Goal: Use online tool/utility: Utilize a website feature to perform a specific function

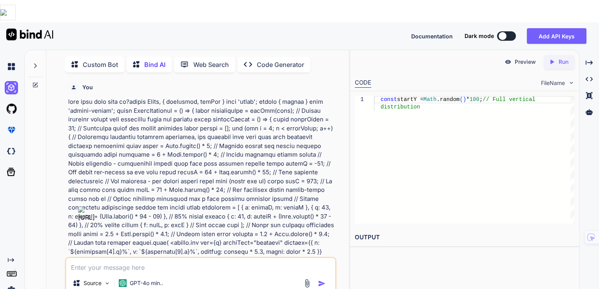
scroll to position [821, 0]
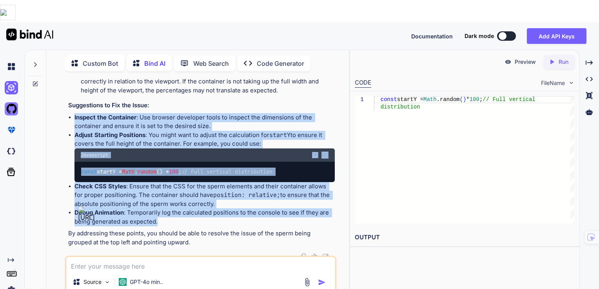
click at [13, 102] on img at bounding box center [11, 108] width 13 height 13
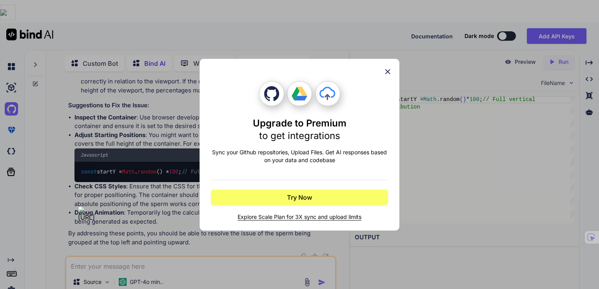
click at [388, 69] on icon at bounding box center [387, 71] width 9 height 9
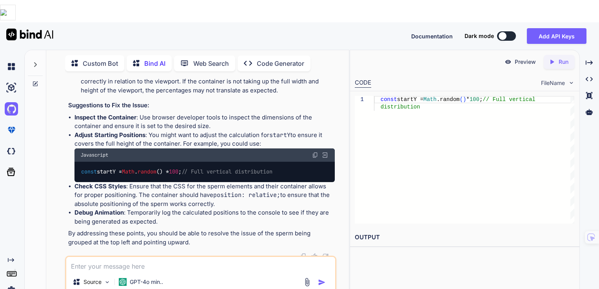
click at [34, 81] on icon at bounding box center [35, 83] width 5 height 5
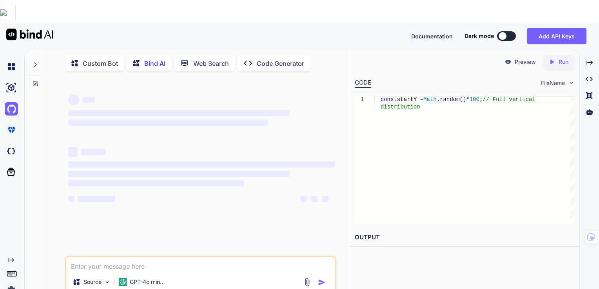
scroll to position [0, 0]
type textarea "x"
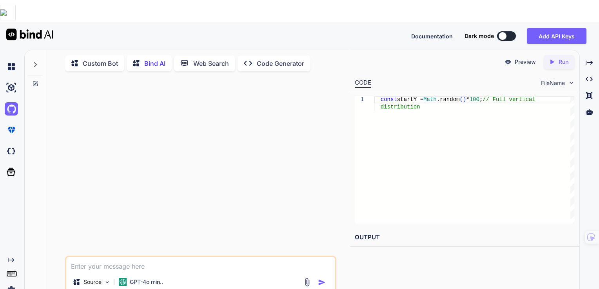
click at [169, 257] on textarea at bounding box center [200, 264] width 269 height 14
click at [36, 81] on icon at bounding box center [35, 84] width 6 height 6
click at [182, 257] on textarea at bounding box center [200, 264] width 269 height 14
click at [183, 257] on textarea "can you make javascript animation of tiny sperm cells continiously" at bounding box center [200, 264] width 269 height 14
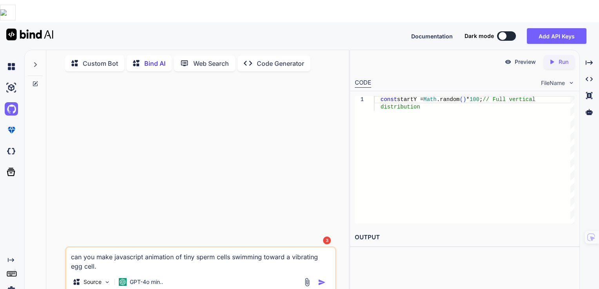
click at [262, 248] on textarea "can you make javascript animation of tiny sperm cells swimming toward a vibrati…" at bounding box center [200, 260] width 269 height 24
type textarea "can you make javascript animation of tiny sperm cells swimming left to right to…"
click at [321, 279] on img "button" at bounding box center [322, 283] width 8 height 8
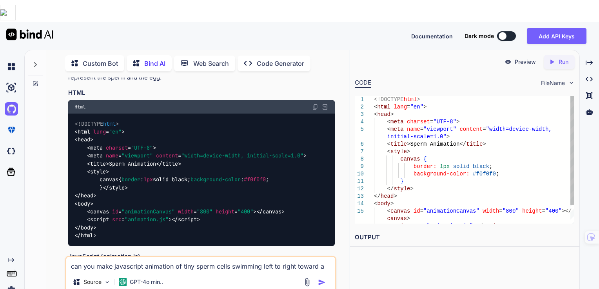
click at [440, 121] on div "<!DOCTYPE html > < html lang = "en" > < head > < meta charset = "UTF-8" > < met…" at bounding box center [474, 170] width 200 height 149
click at [556, 55] on div "Created with Pixso. Run" at bounding box center [558, 62] width 31 height 14
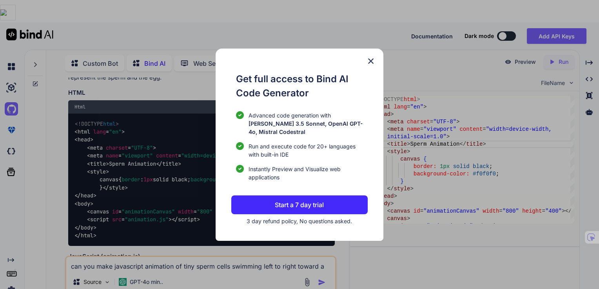
click at [369, 61] on img at bounding box center [370, 60] width 9 height 9
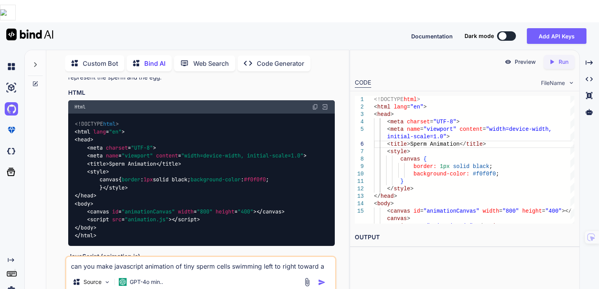
click at [517, 58] on p "Preview" at bounding box center [524, 62] width 21 height 8
click at [505, 58] on img at bounding box center [507, 61] width 7 height 7
click at [557, 58] on icon "Created with Pixso." at bounding box center [553, 61] width 10 height 7
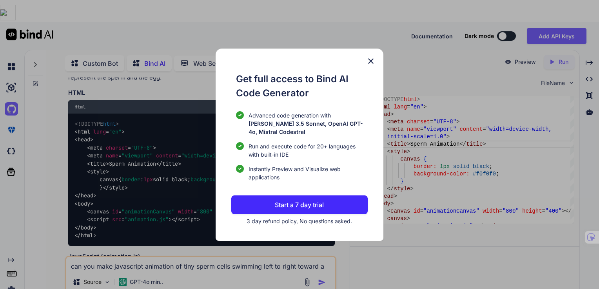
click at [371, 59] on div "Get full access to Bind AI Code Generator Advanced code generation with [PERSON…" at bounding box center [299, 145] width 168 height 192
click at [369, 66] on img at bounding box center [370, 60] width 9 height 9
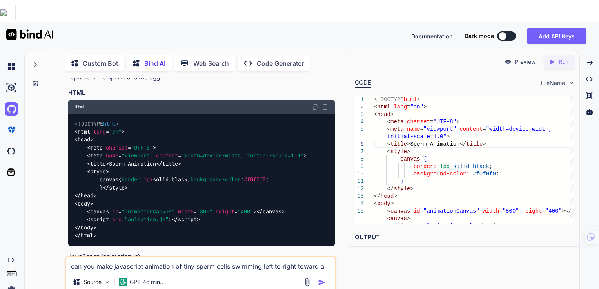
click at [522, 58] on p "Preview" at bounding box center [524, 62] width 21 height 8
click at [509, 58] on img at bounding box center [507, 61] width 7 height 7
click at [528, 58] on p "Preview" at bounding box center [524, 62] width 21 height 8
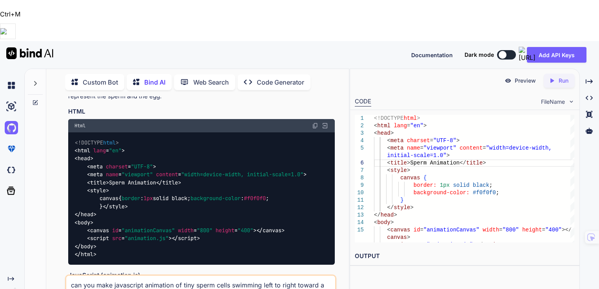
drag, startPoint x: 528, startPoint y: 38, endPoint x: 477, endPoint y: 61, distance: 56.1
click at [477, 92] on div "CODE FileName" at bounding box center [464, 100] width 229 height 17
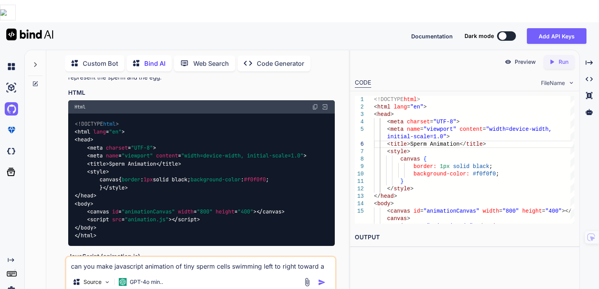
click at [461, 249] on div "Preview Created with Pixso. Run CODE FileName 3 4 5 6 7 8 9 10 11 12 13 14 15 1…" at bounding box center [464, 181] width 230 height 262
click at [411, 121] on div "< head > < meta charset = "UTF-8" > < meta name = "viewport" content = "width=d…" at bounding box center [474, 170] width 200 height 149
click at [555, 58] on icon "Created with Pixso." at bounding box center [553, 61] width 10 height 7
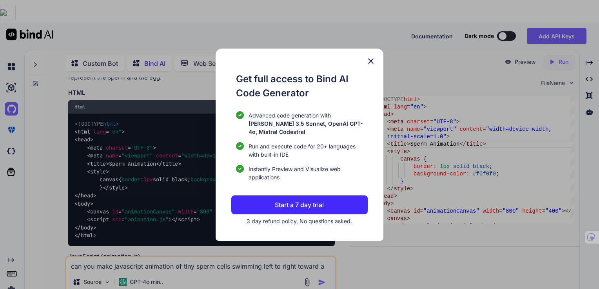
click at [370, 66] on img at bounding box center [370, 60] width 9 height 9
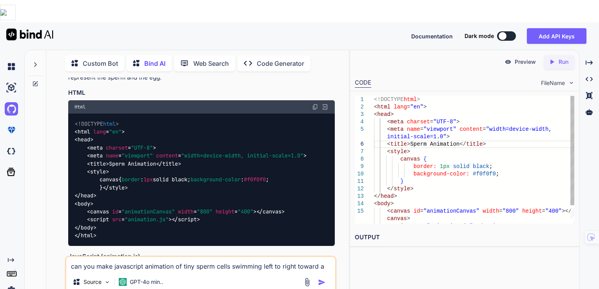
click at [416, 143] on div "< head > < meta charset = "UTF-8" > < meta name = "viewport" content = "width=d…" at bounding box center [474, 170] width 200 height 149
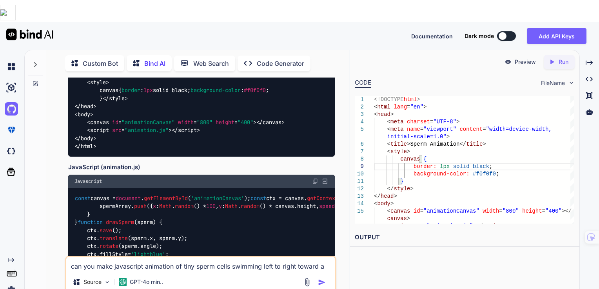
scroll to position [196, 0]
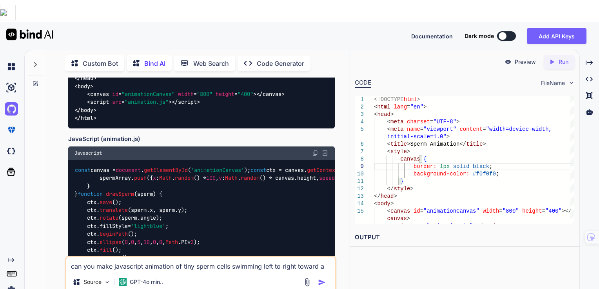
click at [187, 93] on span "width" at bounding box center [186, 93] width 16 height 7
click at [515, 125] on div "< head > < meta charset = "UTF-8" > < meta name = "viewport" content = "width=d…" at bounding box center [474, 170] width 200 height 149
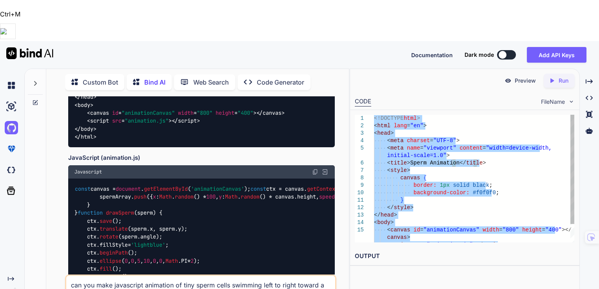
type textarea "<!DOCTYPE html> <html lang="en"> <head> <meta charset="UTF-8"> <meta name="view…"
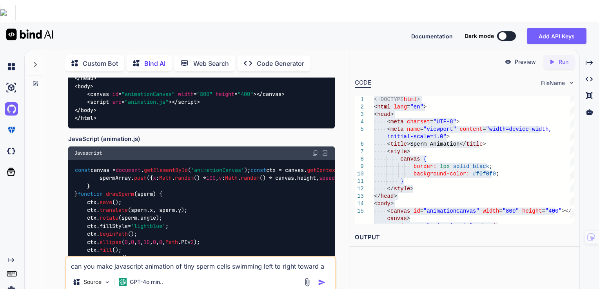
click at [314, 155] on img at bounding box center [315, 153] width 6 height 6
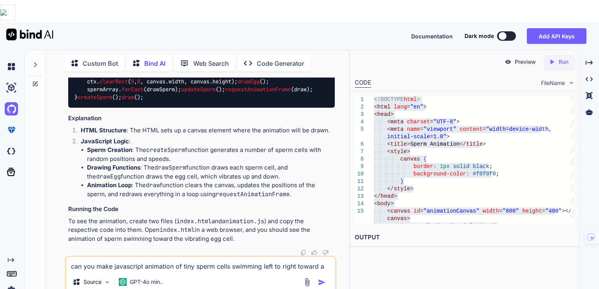
scroll to position [509, 0]
click at [153, 257] on textarea "can you make javascript animation of tiny sperm cells swimming left to right to…" at bounding box center [200, 264] width 269 height 14
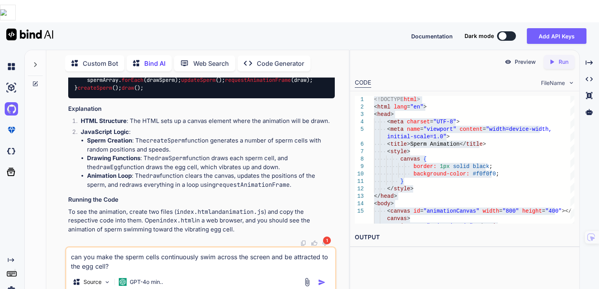
type textarea "can you make the sperm cells continuously swim across the screen and be attract…"
click at [322, 279] on img "button" at bounding box center [322, 283] width 8 height 8
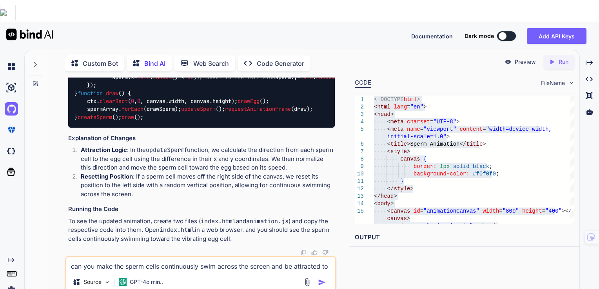
scroll to position [1044, 0]
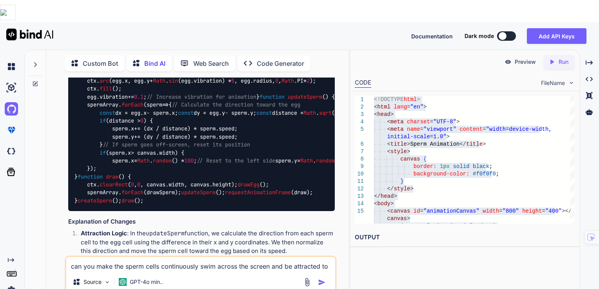
click at [155, 257] on textarea "can you make the sperm cells continuously swim across the screen and be attract…" at bounding box center [200, 264] width 269 height 14
type textarea "thats good, but the sperm cells need to be slower, more random and never ending."
click at [321, 279] on img "button" at bounding box center [322, 283] width 8 height 8
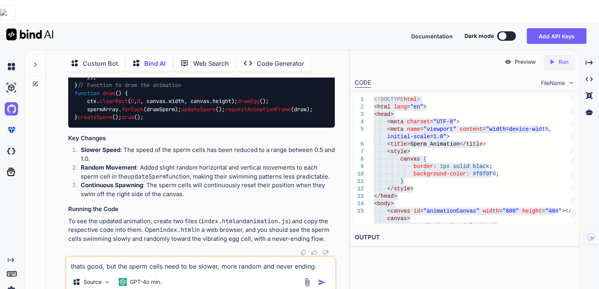
scroll to position [2105, 0]
click at [216, 256] on div "thats good, but the sperm cells need to be slower, more random and never ending…" at bounding box center [200, 275] width 271 height 38
click at [237, 257] on textarea "thats good, but the sperm cells need to be slower, more random and never ending." at bounding box center [200, 264] width 269 height 14
type textarea "how can i make it so there are always sperm cells, or have it loop"
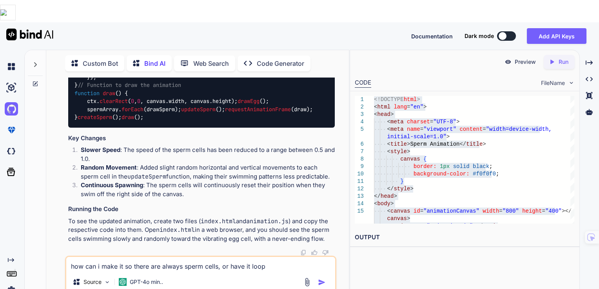
click at [319, 279] on img "button" at bounding box center [322, 283] width 8 height 8
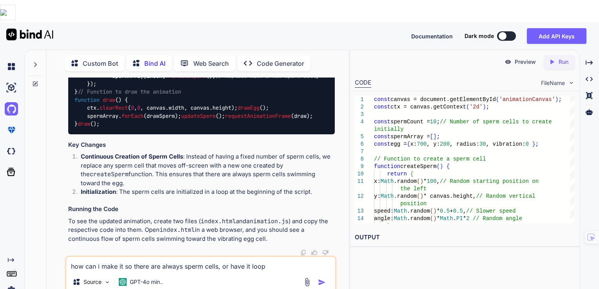
scroll to position [3588, 0]
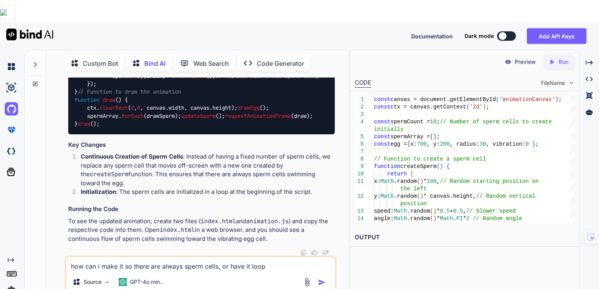
scroll to position [3549, 0]
click at [157, 257] on textarea "how can i make it so there are always sperm cells, or have it loop" at bounding box center [200, 264] width 269 height 14
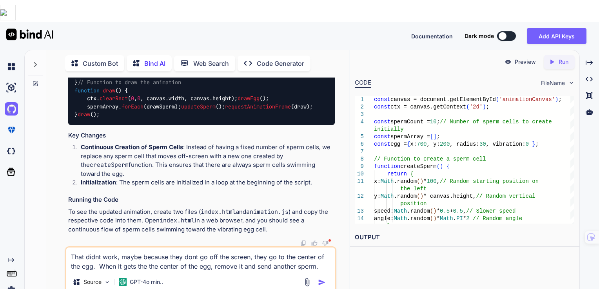
type textarea "That didnt work, maybe because they dont go off the screen, they go to the cent…"
click at [323, 279] on img "button" at bounding box center [322, 283] width 8 height 8
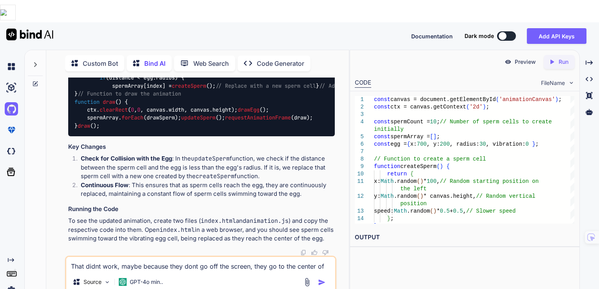
scroll to position [3835, 0]
click at [165, 257] on textarea "That didnt work, maybe because they dont go off the screen, they go to the cent…" at bounding box center [200, 264] width 269 height 14
click at [265, 257] on textarea "This is perfect.. but I need the sperm to look like sperm" at bounding box center [200, 264] width 269 height 14
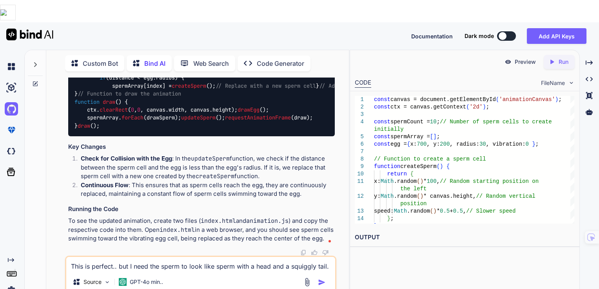
type textarea "This is perfect.. but I need the sperm to look like sperm with a head and a squ…"
click at [322, 279] on img "button" at bounding box center [322, 283] width 8 height 8
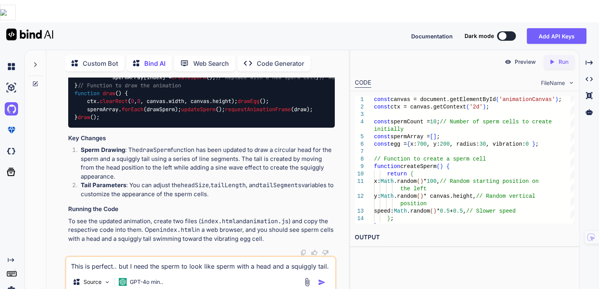
scroll to position [4684, 0]
click at [202, 257] on textarea "This is perfect.. but I need the sperm to look like sperm with a head and a squ…" at bounding box center [200, 264] width 269 height 14
click at [80, 257] on textarea "How can you change this to have gradient from center" at bounding box center [200, 264] width 269 height 14
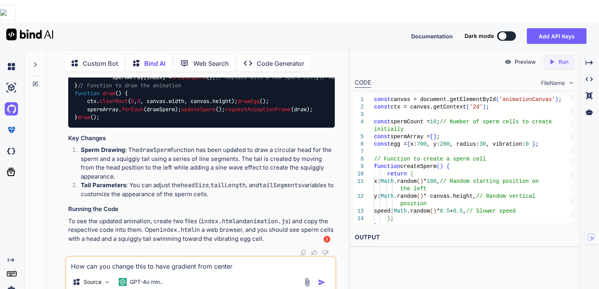
click at [80, 257] on textarea "How can you change this to have gradient from center" at bounding box center [200, 264] width 269 height 14
click at [106, 257] on textarea "Can you change this to have gradient from center" at bounding box center [200, 264] width 269 height 14
click at [223, 257] on textarea "Can you modify this to have gradient from center" at bounding box center [200, 264] width 269 height 14
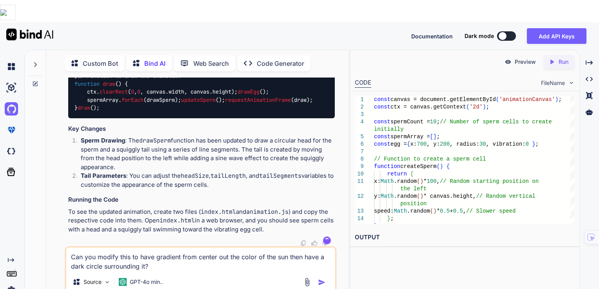
paste textarea "// Function to draw the egg cell function drawEgg() { ctx.fillStyle = 'pink'; c…"
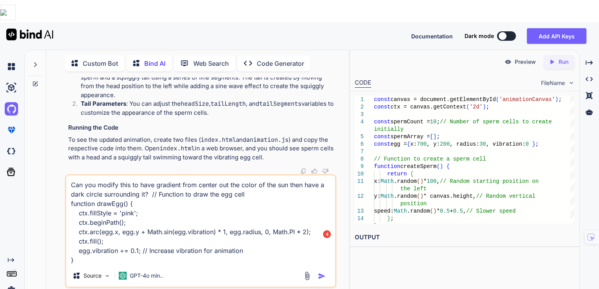
type textarea "Can you modify this to have gradient from center out the color of the sun then …"
click at [322, 272] on img "button" at bounding box center [322, 276] width 8 height 8
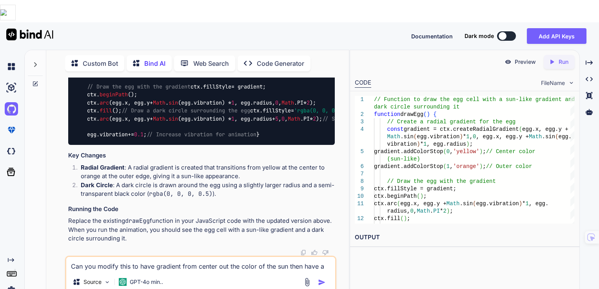
scroll to position [5656, 0]
click at [315, 33] on img at bounding box center [315, 30] width 6 height 6
click at [199, 257] on textarea "Can you modify this to have gradient from center out the color of the sun then …" at bounding box center [200, 264] width 269 height 14
type textarea "it should be a very light yellow"
click at [323, 279] on img "button" at bounding box center [322, 283] width 8 height 8
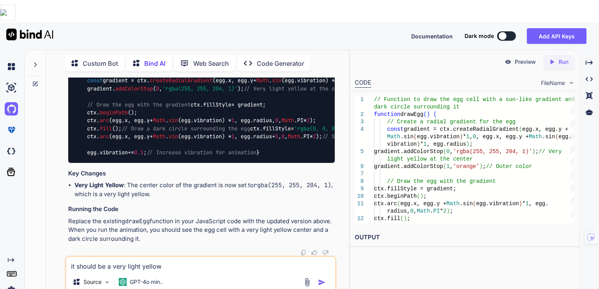
scroll to position [6046, 0]
click at [314, 51] on img at bounding box center [315, 48] width 6 height 6
click at [174, 257] on textarea "it should be a very light yellow" at bounding box center [200, 264] width 269 height 14
